Goal: Find specific page/section: Find specific page/section

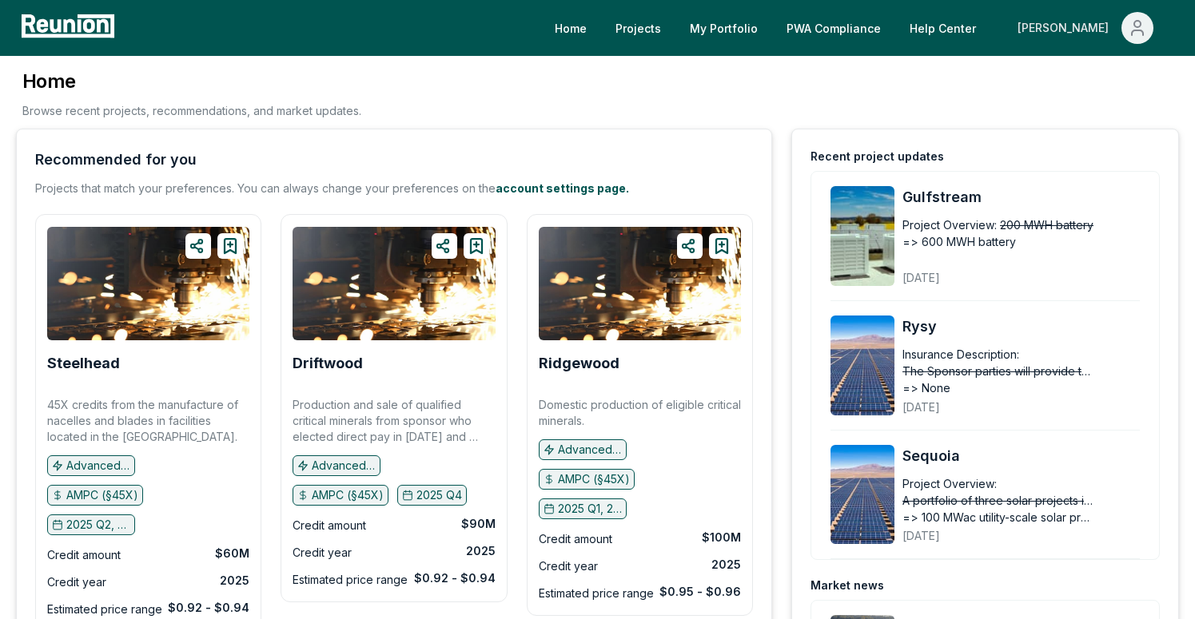
click at [1126, 27] on span "Main" at bounding box center [1137, 28] width 32 height 32
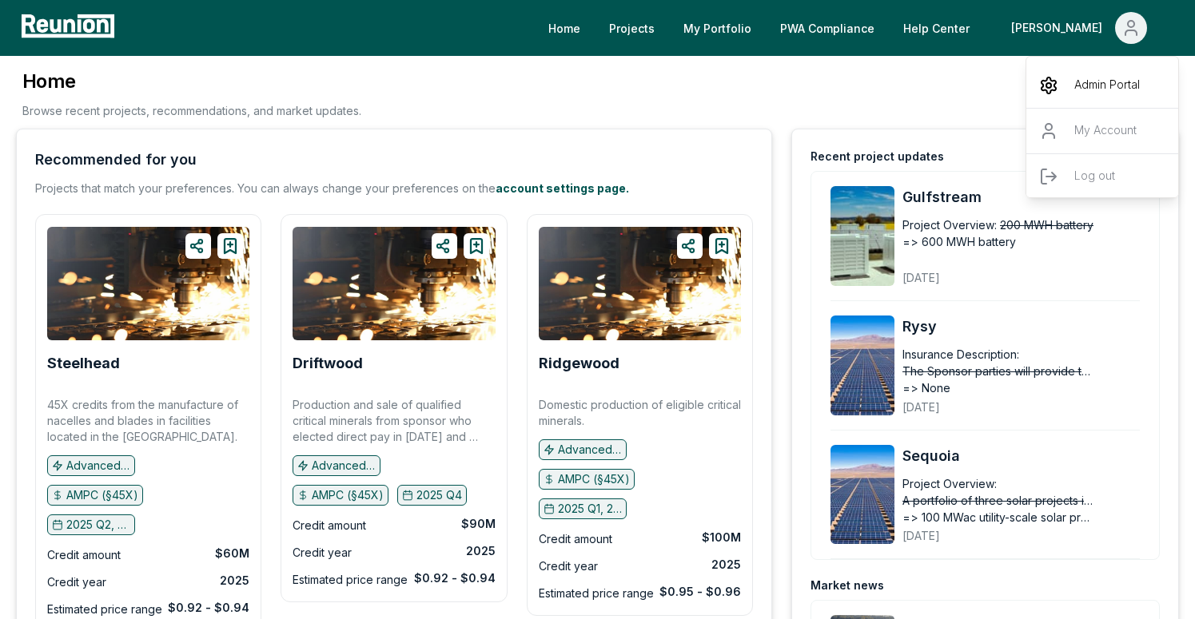
click at [1072, 92] on div "Admin Portal" at bounding box center [1102, 85] width 153 height 45
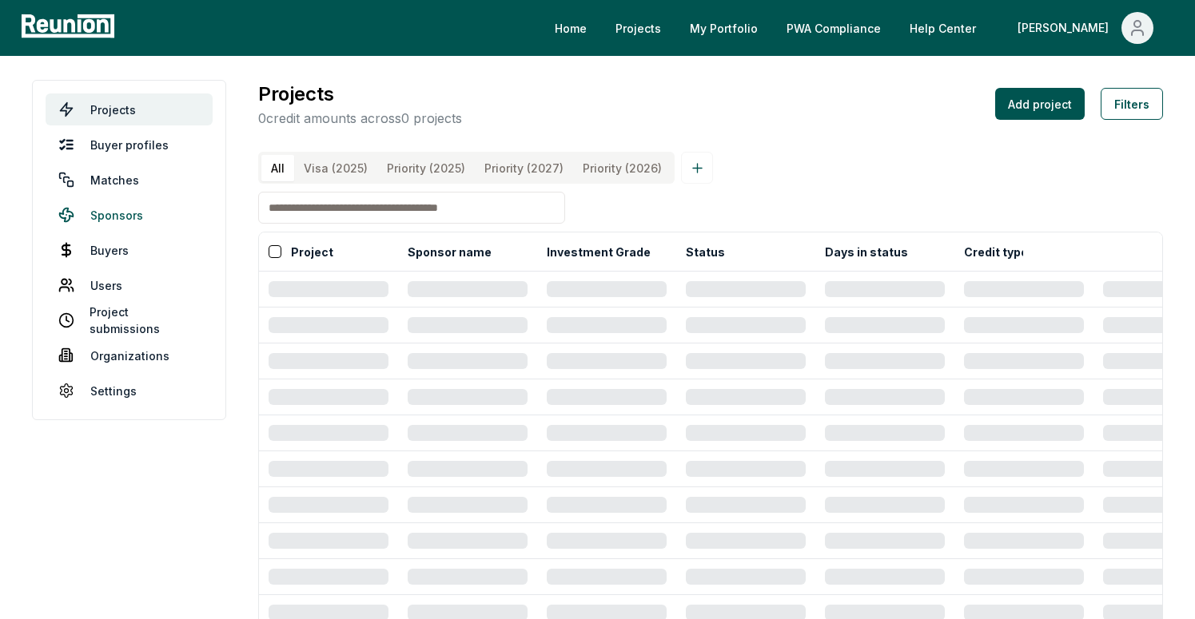
click at [111, 219] on link "Sponsors" at bounding box center [129, 215] width 167 height 32
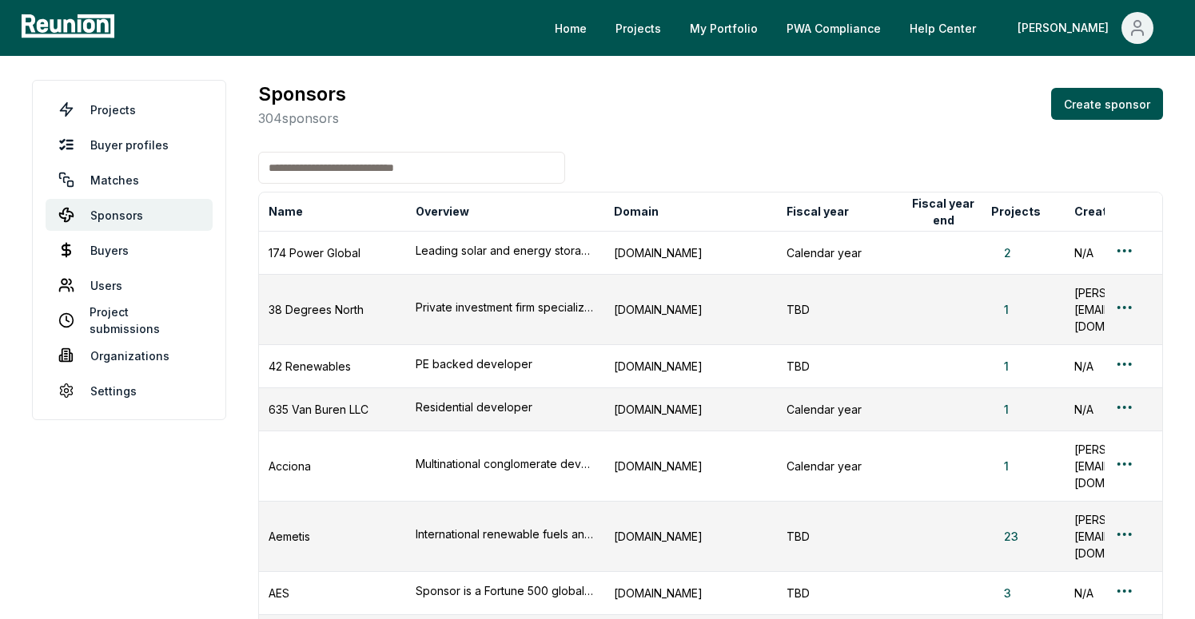
click at [376, 166] on input at bounding box center [411, 168] width 307 height 32
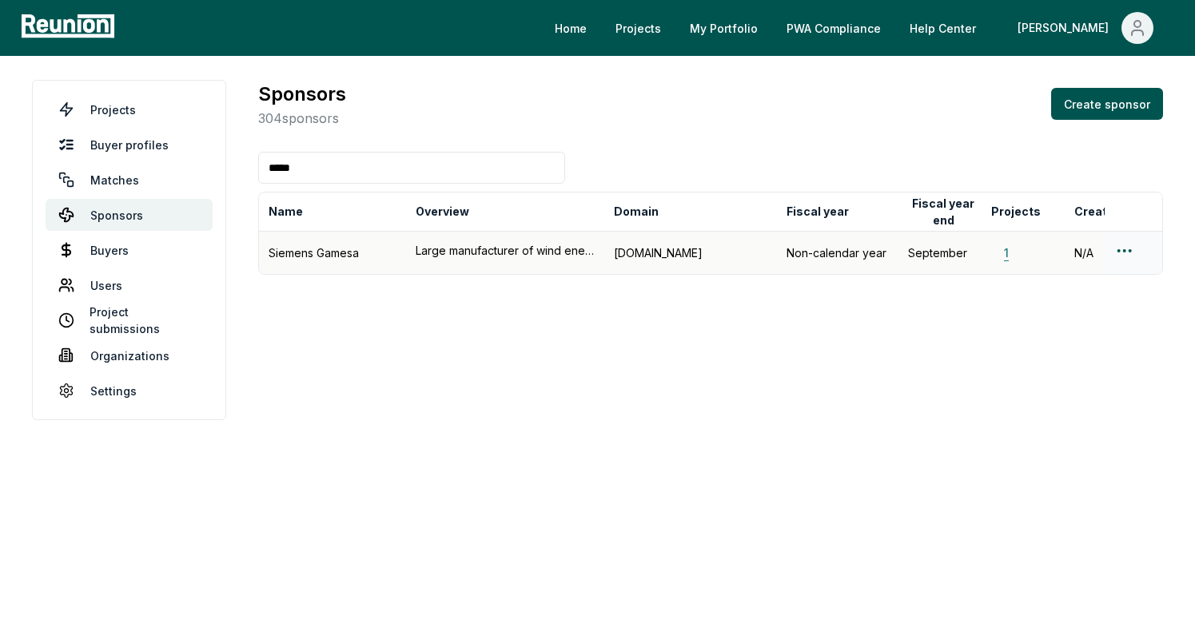
type input "*****"
click at [1005, 255] on button "1" at bounding box center [1006, 253] width 30 height 17
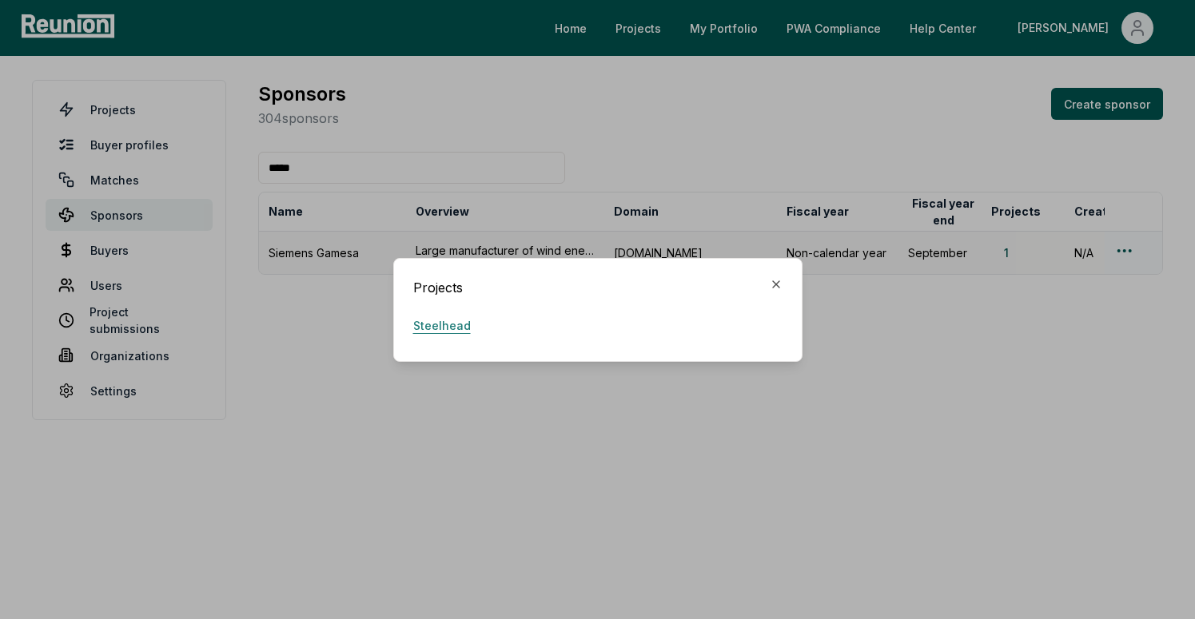
click at [450, 322] on link "Steelhead" at bounding box center [442, 326] width 58 height 32
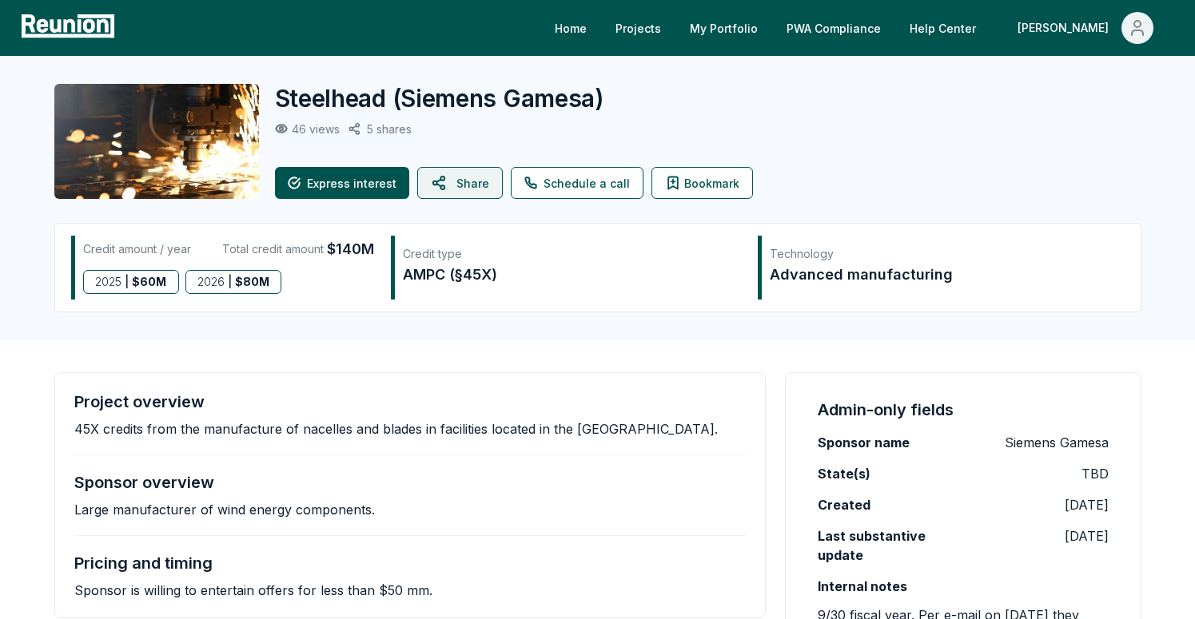
click at [456, 188] on button "Share" at bounding box center [460, 183] width 86 height 32
